Goal: Information Seeking & Learning: Understand process/instructions

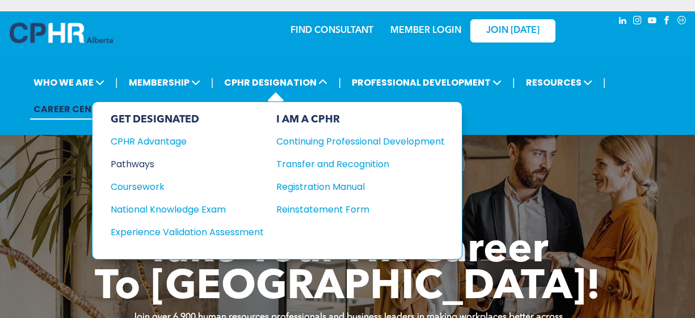
click at [125, 162] on div "Pathways" at bounding box center [180, 164] width 138 height 14
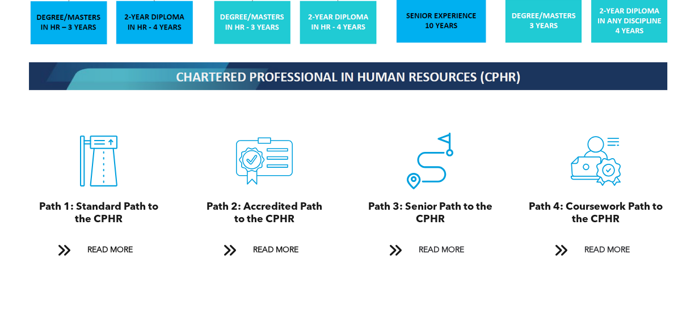
scroll to position [1192, 0]
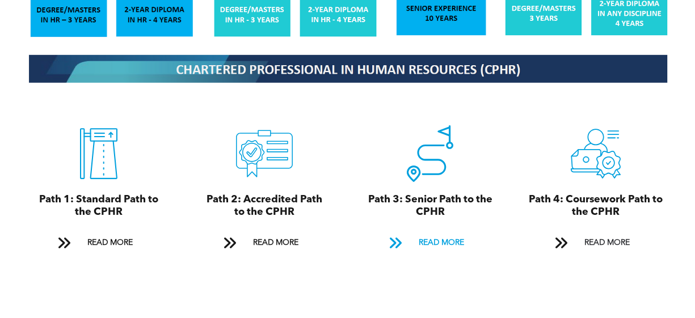
click at [433, 233] on span "READ MORE" at bounding box center [441, 243] width 53 height 21
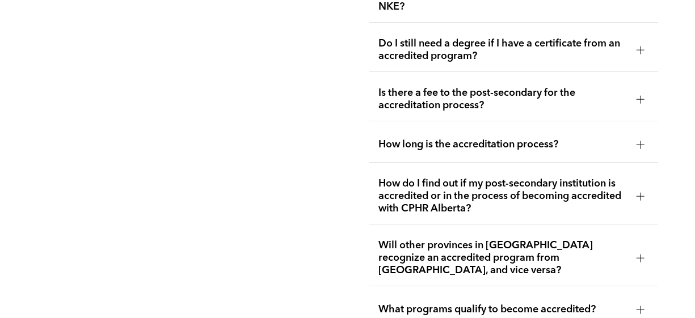
scroll to position [2869, 0]
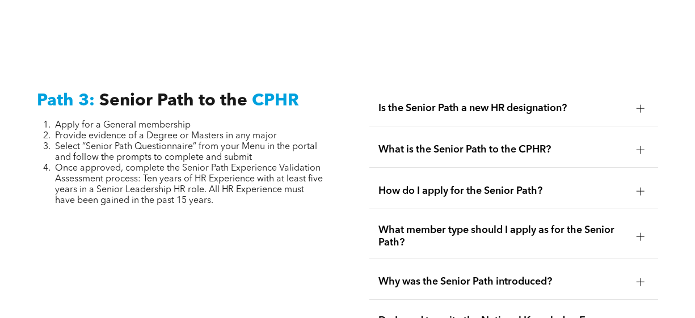
click at [427, 102] on span "Is the Senior Path a new HR designation?" at bounding box center [503, 108] width 249 height 12
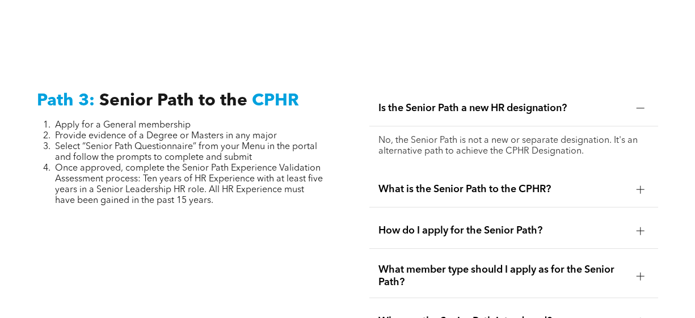
click at [442, 183] on span "What is the Senior Path to the CPHR?" at bounding box center [503, 189] width 249 height 12
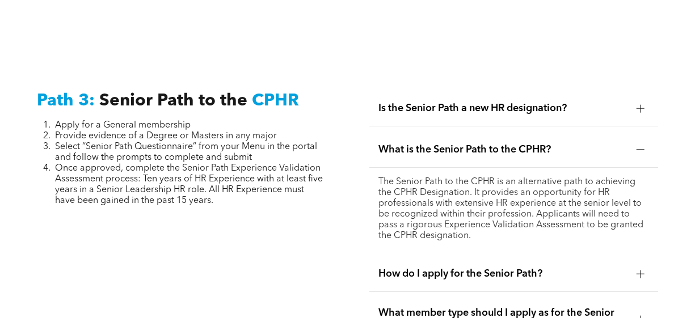
click at [462, 268] on span "How do I apply for the Senior Path?" at bounding box center [503, 274] width 249 height 12
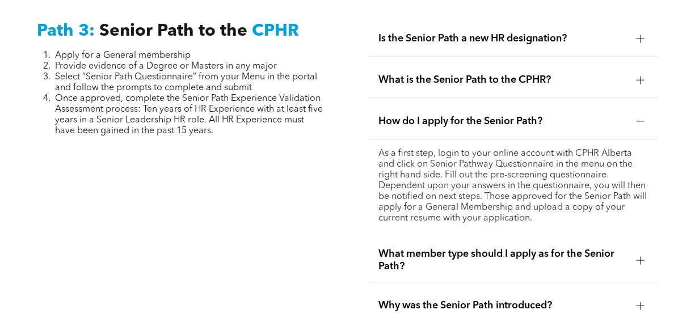
scroll to position [2982, 0]
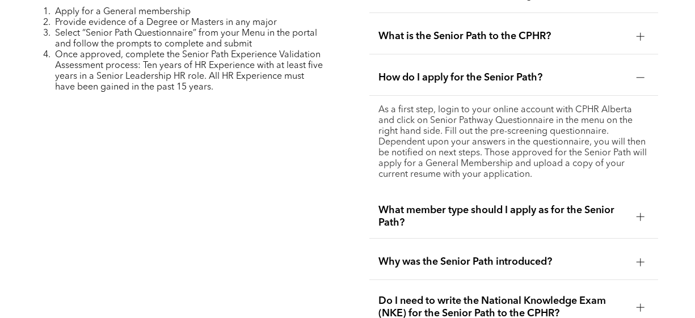
click at [475, 204] on span "What member type should I apply as for the Senior Path?" at bounding box center [503, 216] width 249 height 25
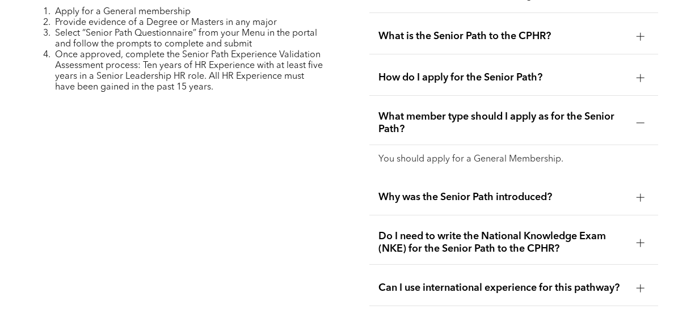
scroll to position [3039, 0]
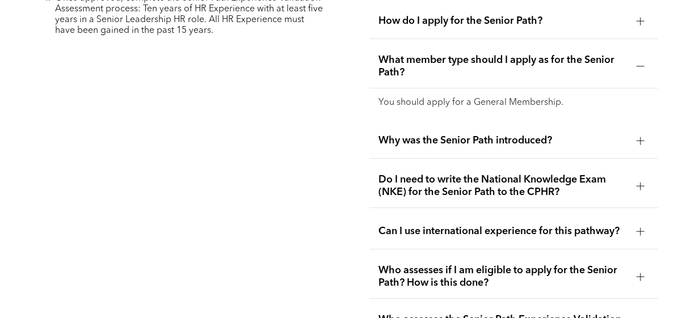
click at [498, 255] on div "Who assesses if I am eligible to apply for the Senior Path? How is this done?" at bounding box center [514, 277] width 289 height 44
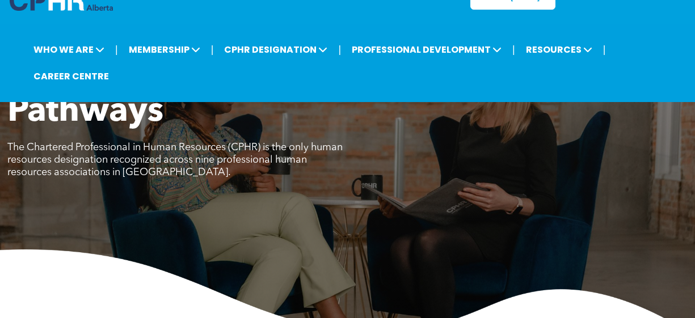
scroll to position [0, 0]
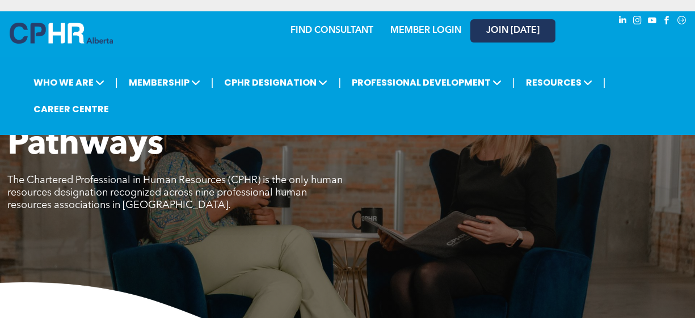
click at [503, 33] on span "JOIN [DATE]" at bounding box center [512, 31] width 53 height 11
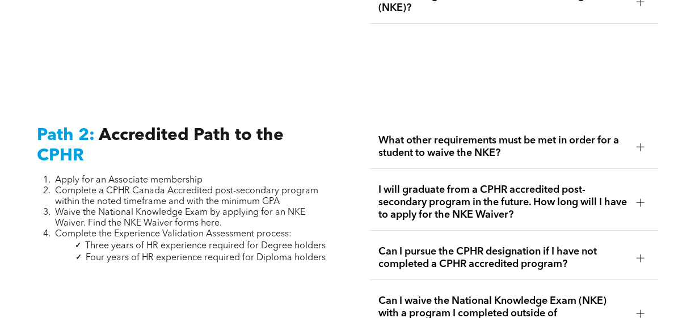
scroll to position [1816, 0]
